Goal: Find specific page/section: Find specific page/section

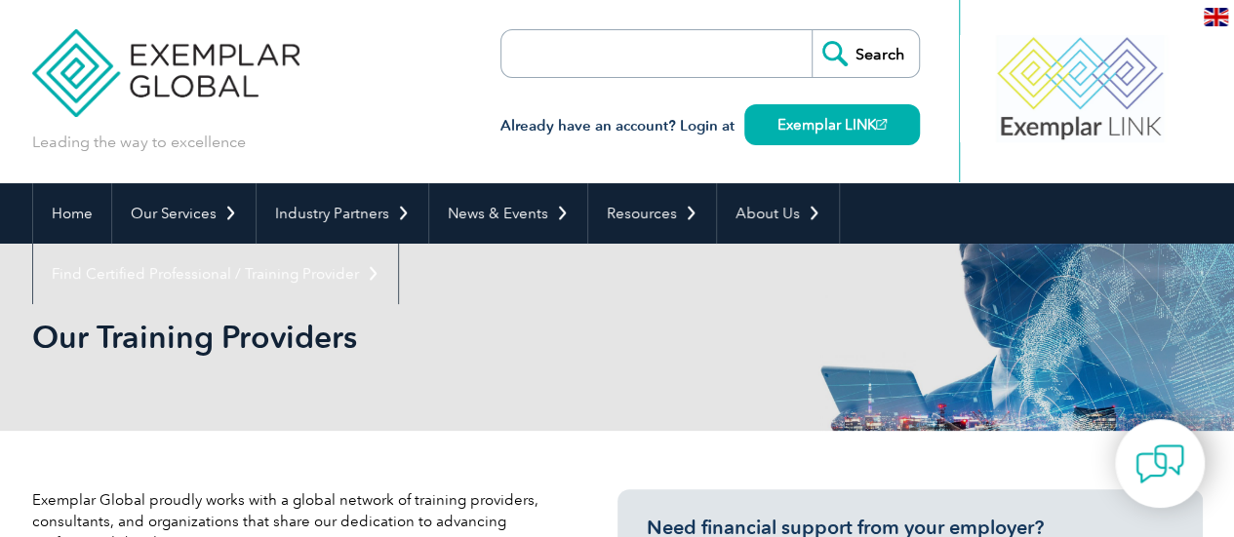
click at [557, 69] on input "search" at bounding box center [613, 53] width 205 height 47
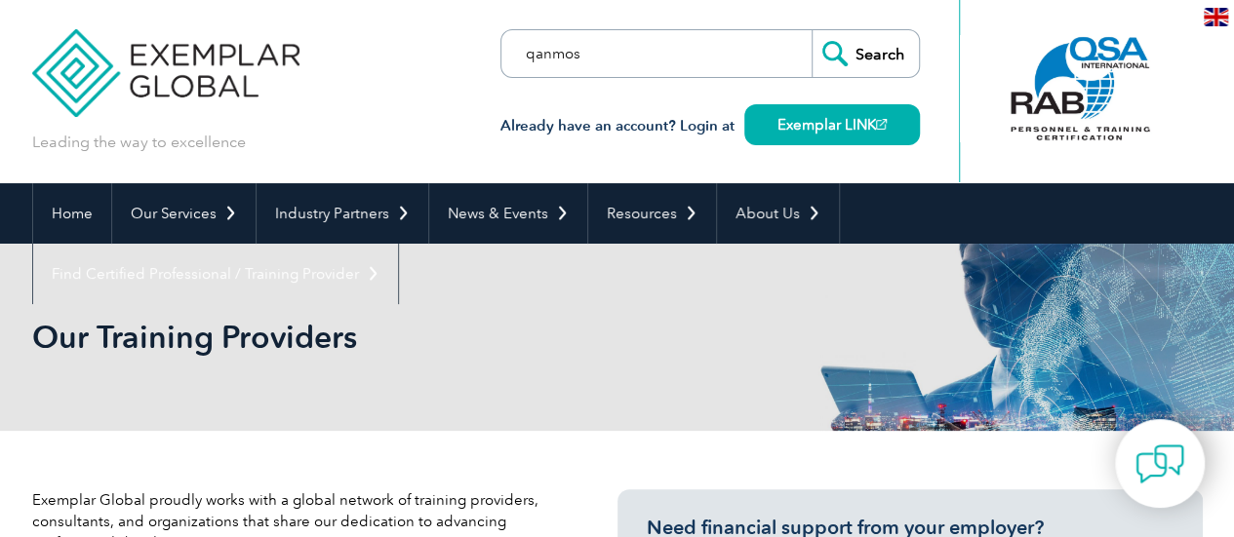
type input "qanmos"
click at [811, 30] on input "Search" at bounding box center [864, 53] width 107 height 47
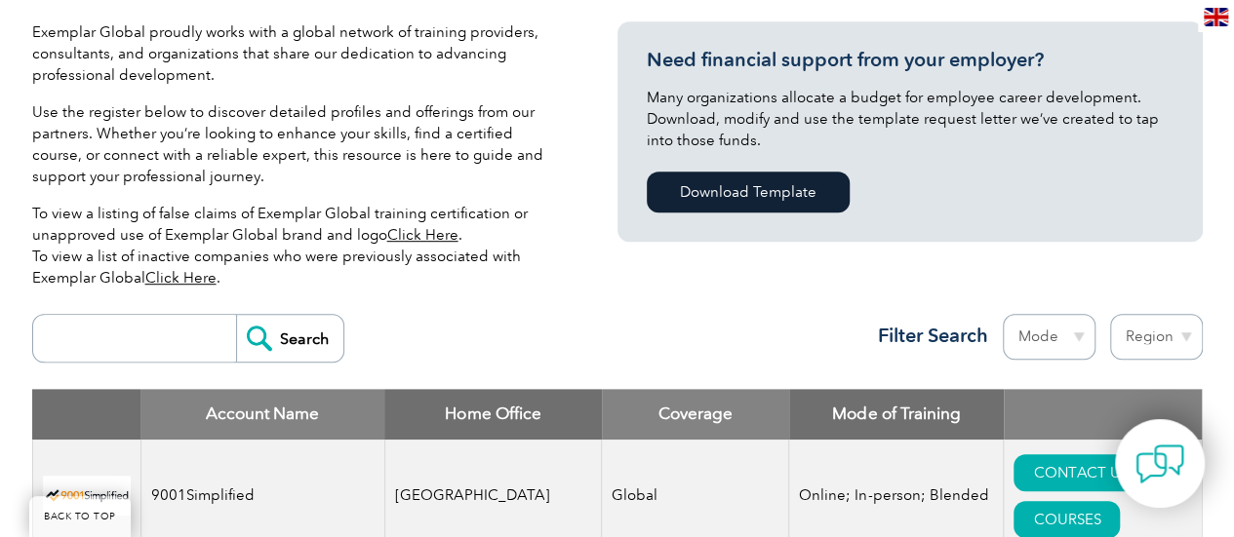
scroll to position [507, 0]
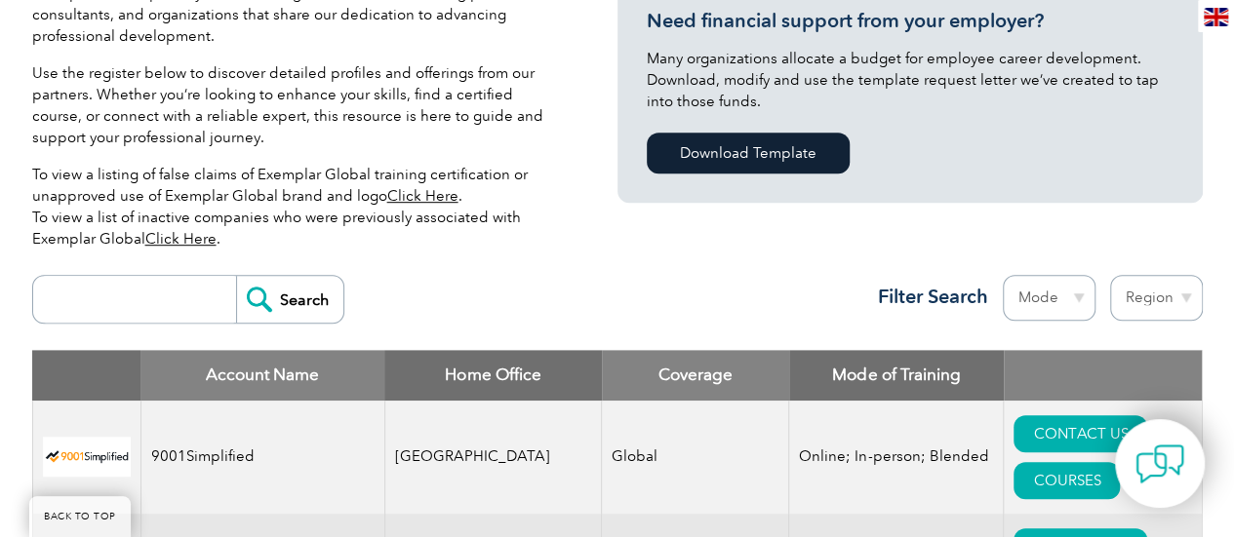
click at [98, 295] on input "search" at bounding box center [139, 299] width 193 height 47
click at [236, 276] on input "Search" at bounding box center [289, 299] width 107 height 47
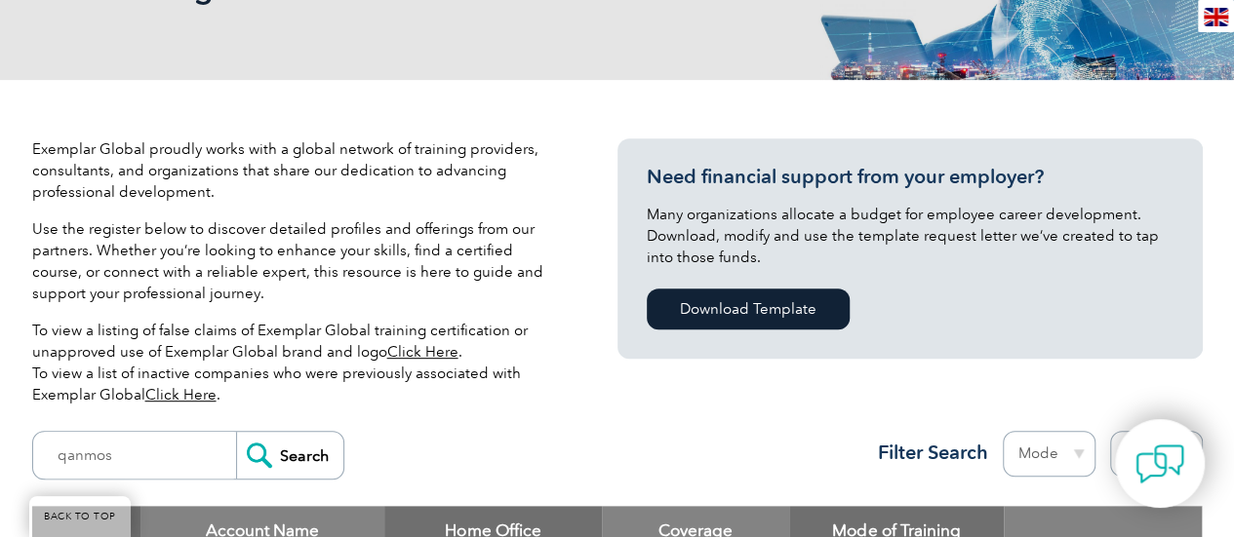
scroll to position [390, 0]
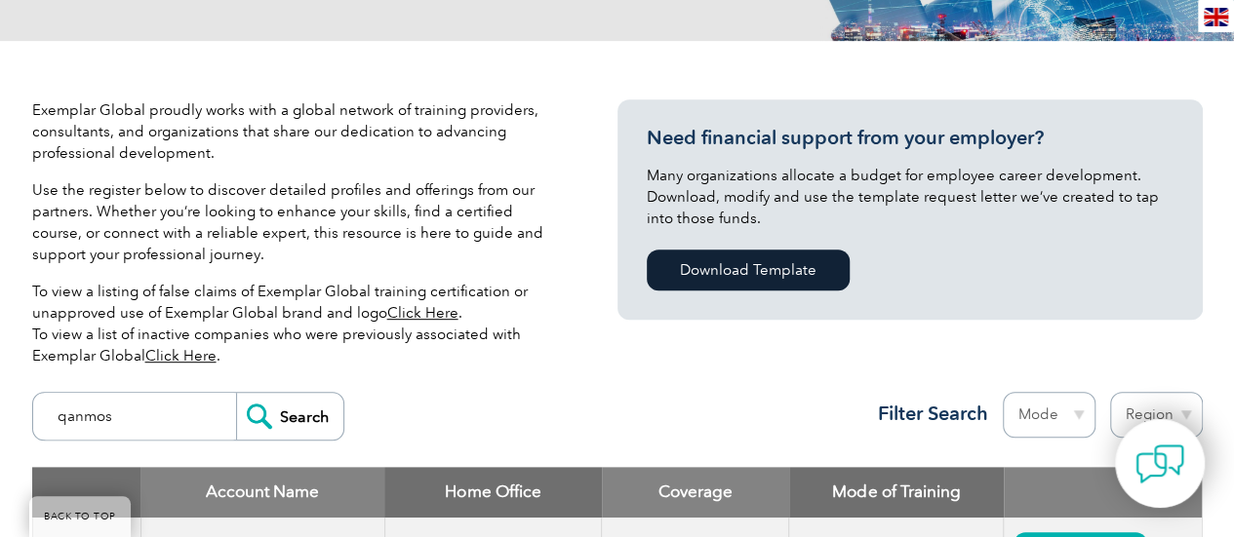
click at [140, 424] on input "qanmos" at bounding box center [139, 416] width 193 height 47
type input "q"
type input "pakistan"
click at [236, 393] on input "Search" at bounding box center [289, 416] width 107 height 47
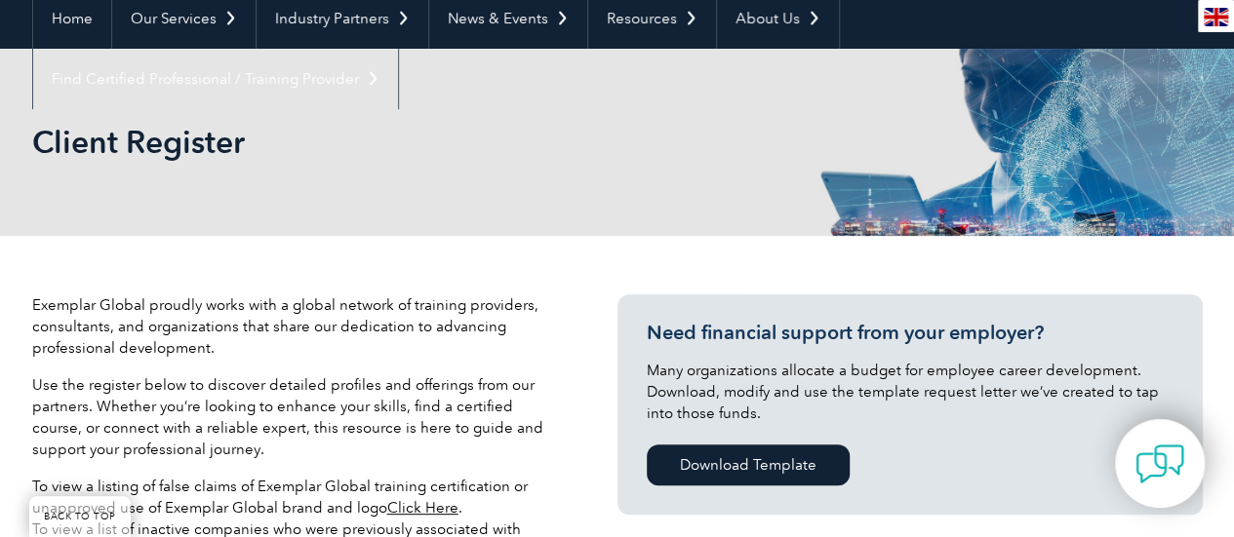
scroll to position [234, 0]
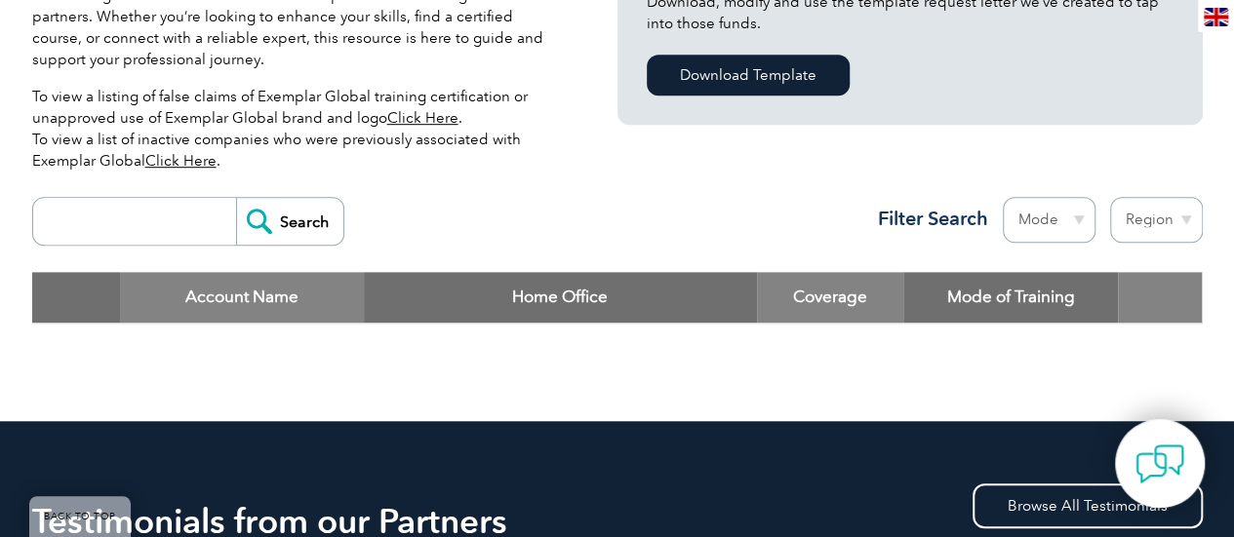
scroll to position [546, 0]
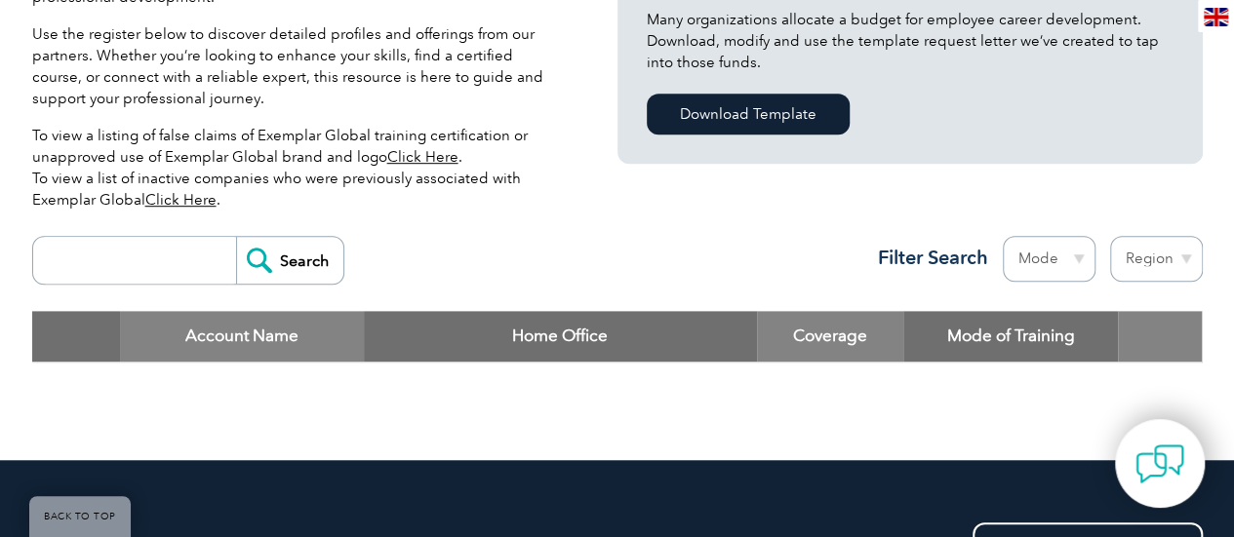
click at [134, 251] on input "search" at bounding box center [139, 260] width 193 height 47
type input "qanmos"
click at [257, 254] on input "Search" at bounding box center [289, 260] width 107 height 47
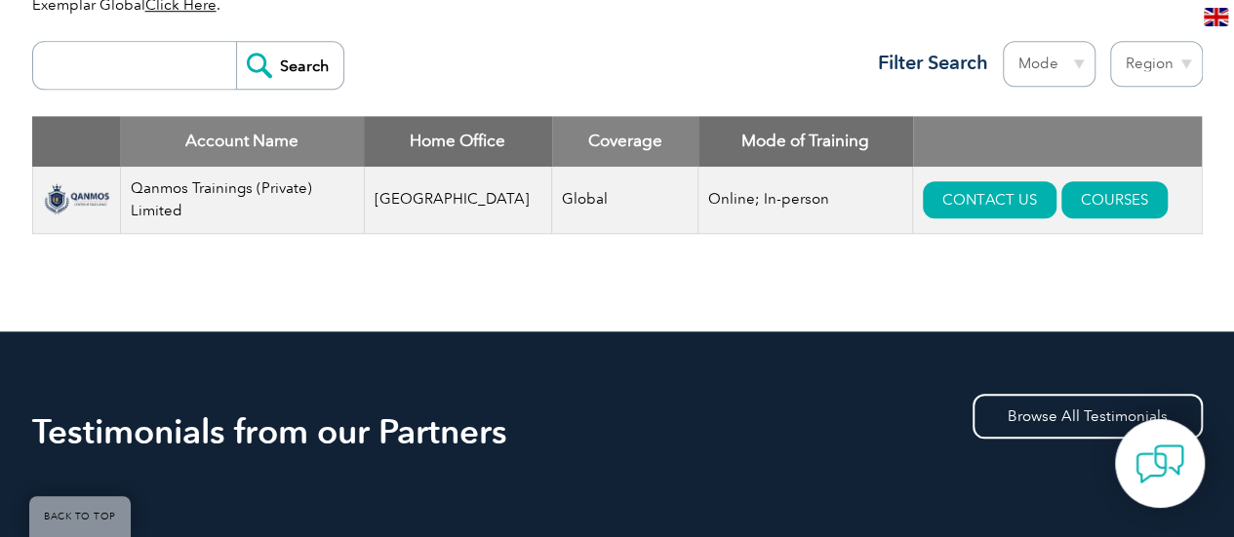
scroll to position [780, 0]
